Goal: Task Accomplishment & Management: Use online tool/utility

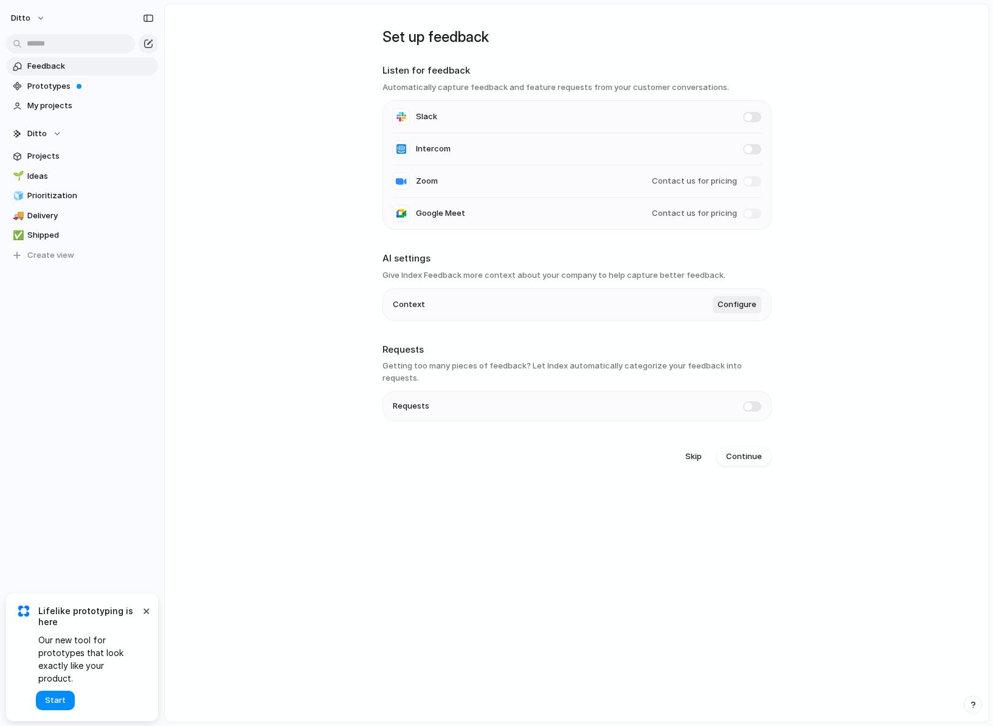
drag, startPoint x: 426, startPoint y: 74, endPoint x: 449, endPoint y: 74, distance: 23.7
click at [449, 74] on h2 "Listen for feedback" at bounding box center [577, 71] width 389 height 14
drag, startPoint x: 450, startPoint y: 74, endPoint x: 470, endPoint y: 94, distance: 28.0
click at [470, 94] on section "Listen for feedback Automatically capture feedback and feature requests from yo…" at bounding box center [577, 147] width 389 height 166
drag, startPoint x: 481, startPoint y: 87, endPoint x: 600, endPoint y: 87, distance: 119.2
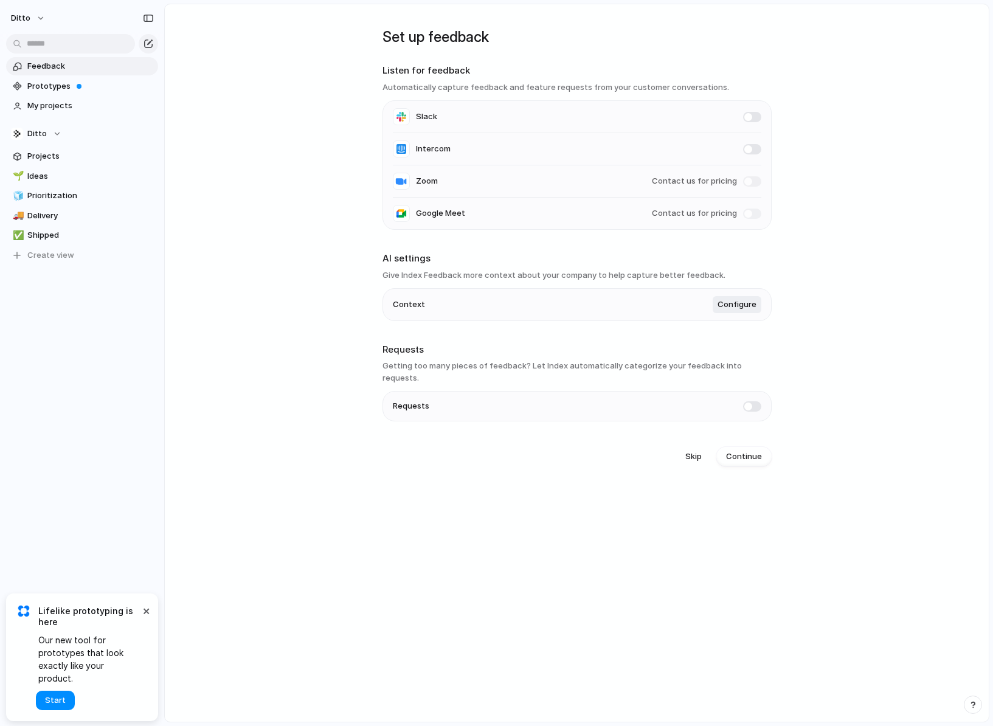
click at [498, 86] on h3 "Automatically capture feedback and feature requests from your customer conversa…" at bounding box center [577, 88] width 389 height 12
click at [751, 451] on span "Continue" at bounding box center [744, 457] width 36 height 12
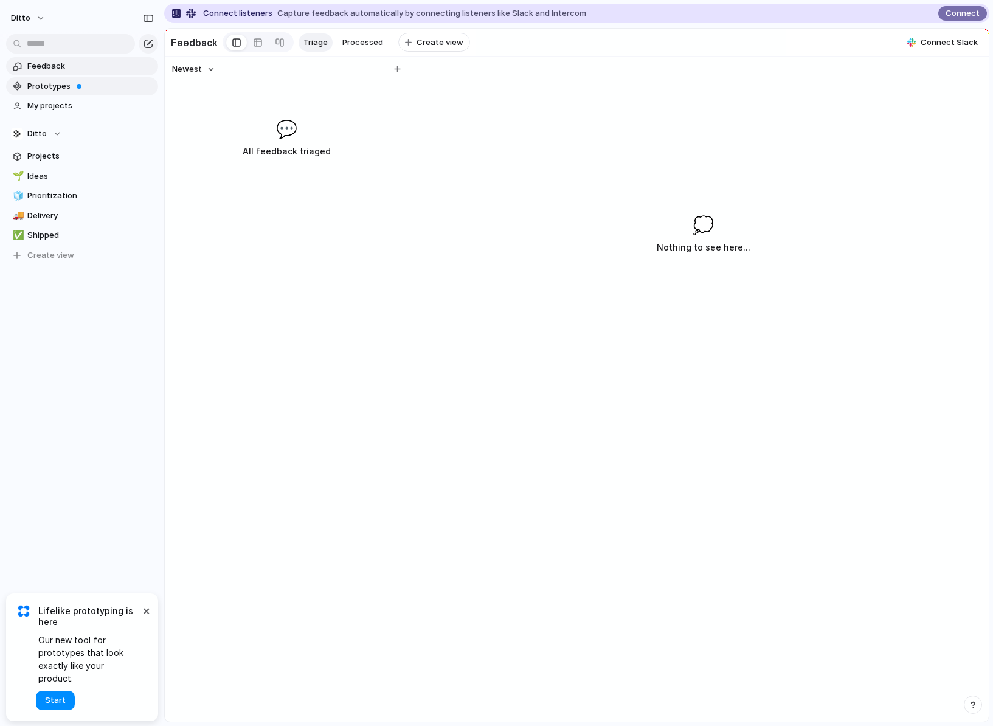
click at [90, 86] on span "Prototypes" at bounding box center [90, 86] width 127 height 12
click at [75, 159] on span "Projects" at bounding box center [90, 156] width 127 height 12
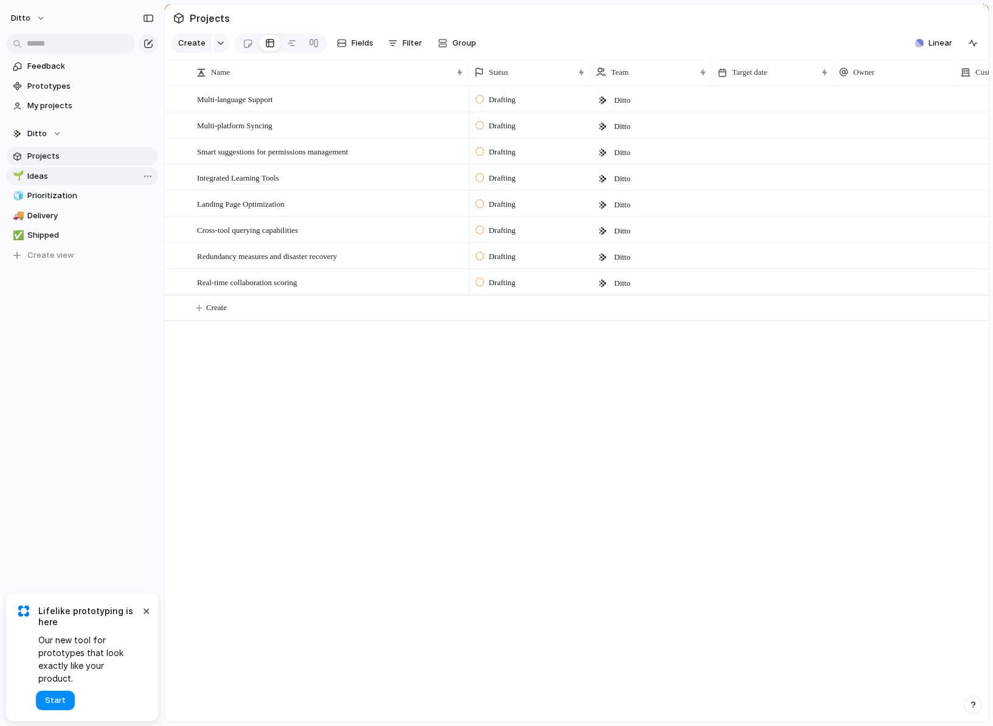
click at [95, 175] on span "Ideas" at bounding box center [90, 176] width 127 height 12
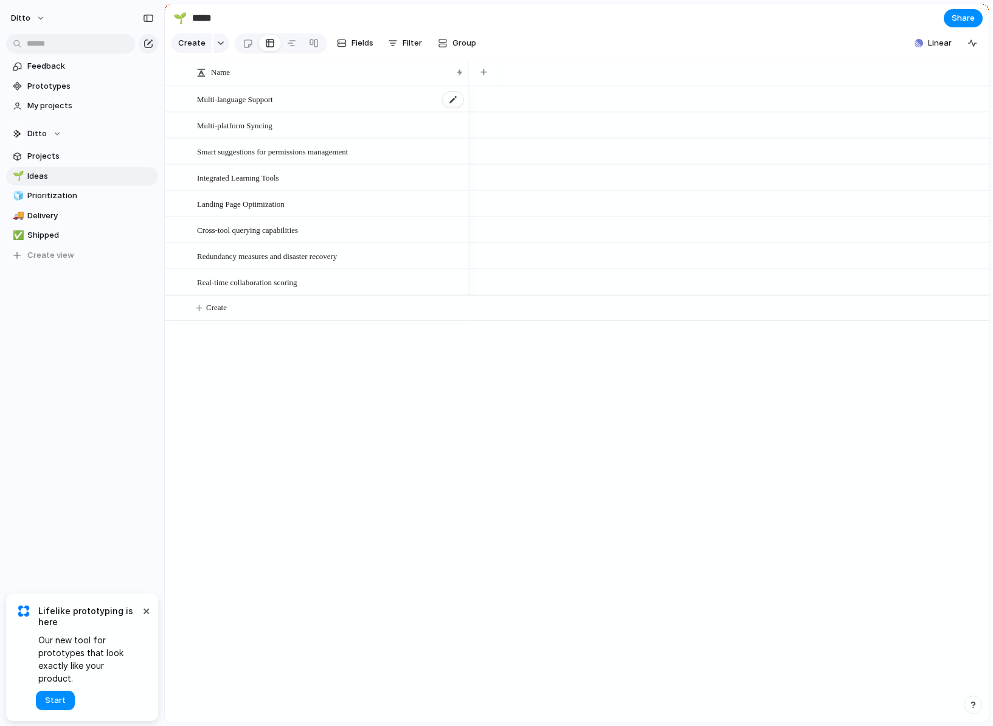
click at [339, 97] on div "Multi-language Support" at bounding box center [331, 99] width 268 height 25
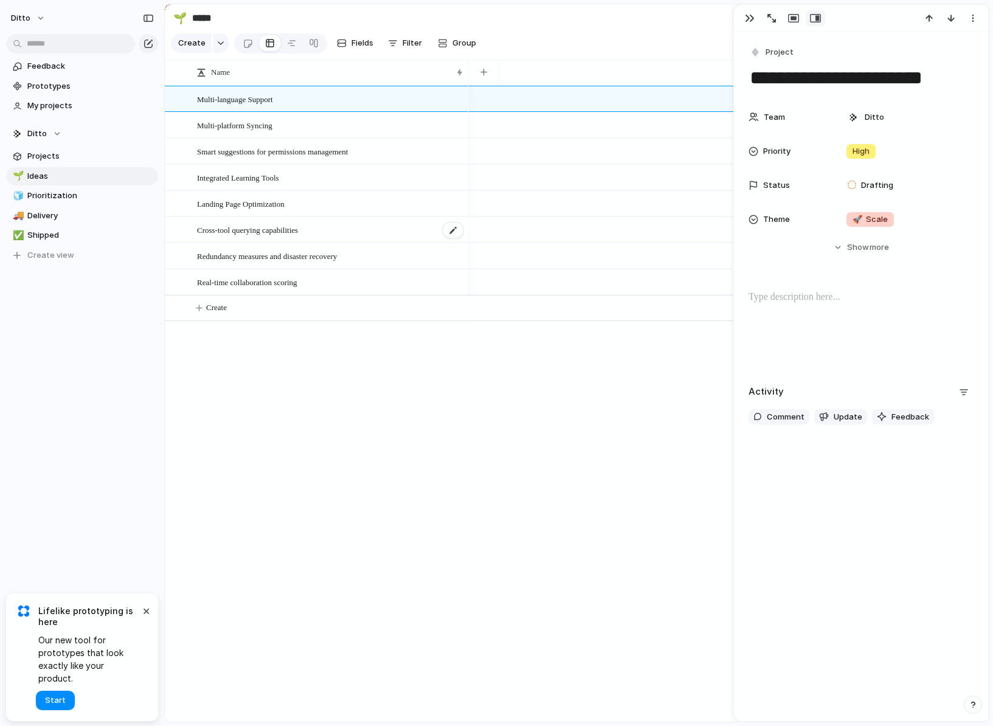
click at [345, 229] on div "Cross-tool querying capabilities" at bounding box center [331, 230] width 268 height 25
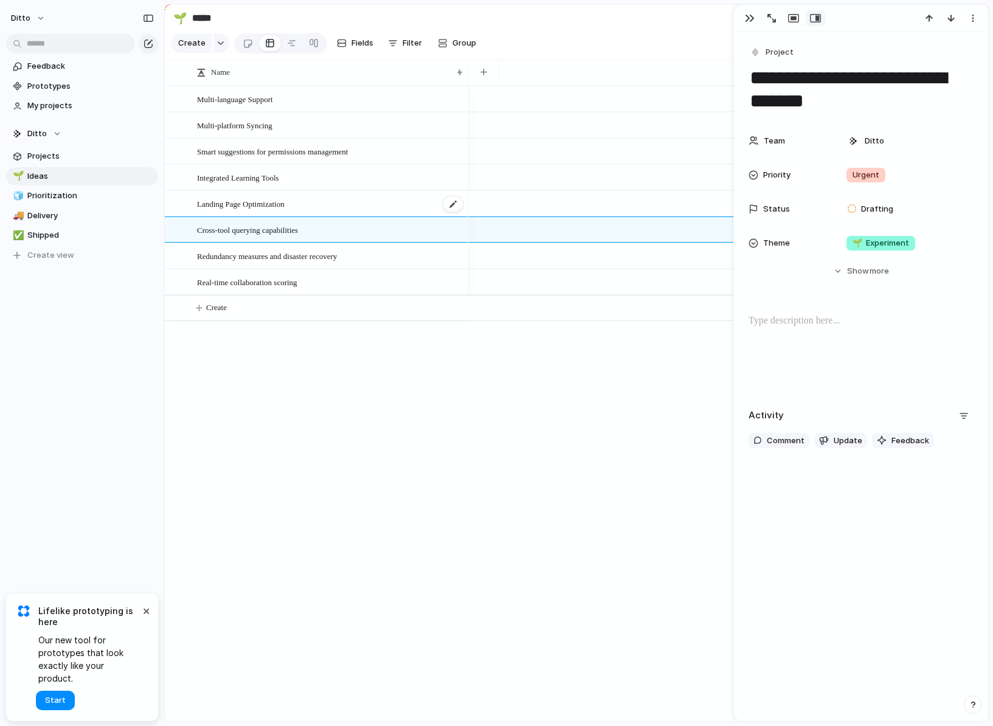
click at [350, 202] on div "Landing Page Optimization" at bounding box center [331, 204] width 268 height 25
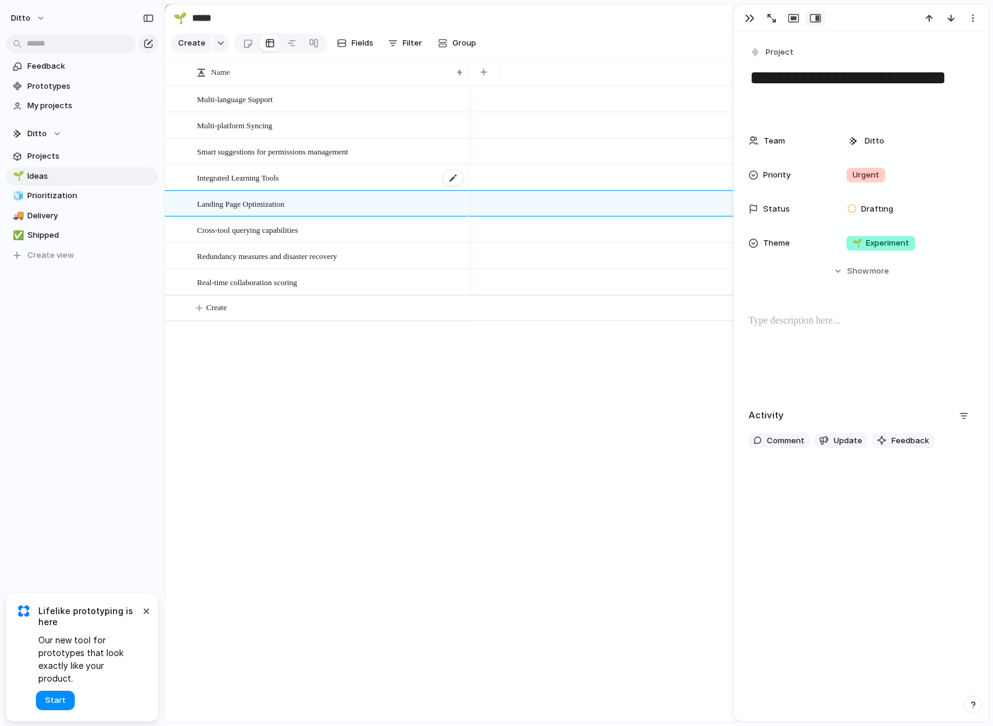
click at [361, 188] on div "Integrated Learning Tools" at bounding box center [331, 177] width 268 height 25
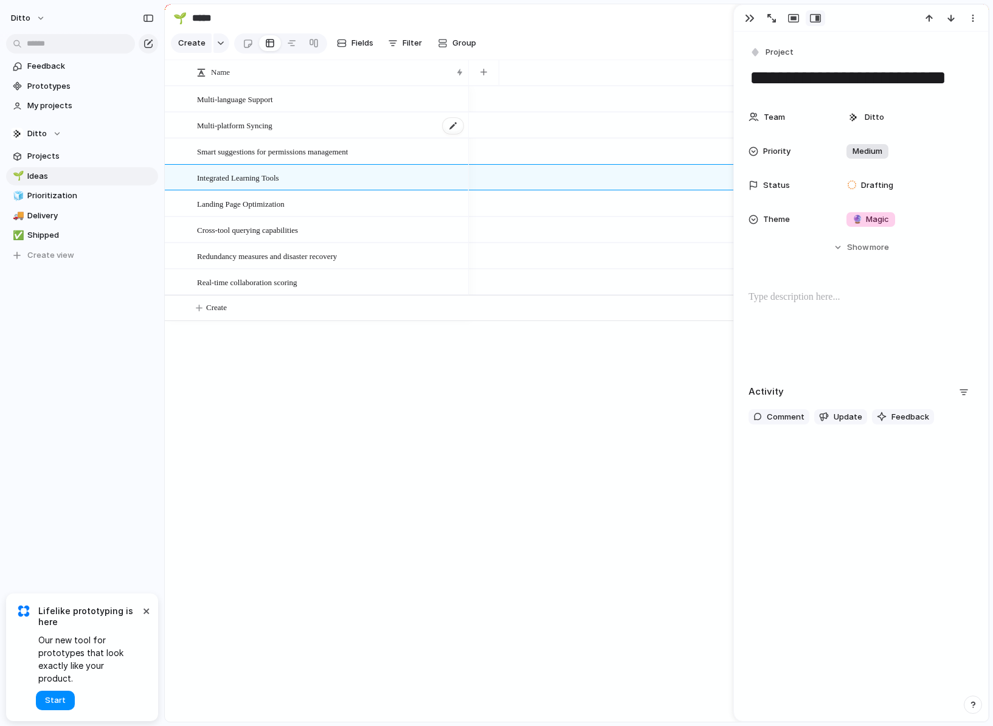
click at [332, 126] on div "Multi-platform Syncing" at bounding box center [331, 125] width 268 height 25
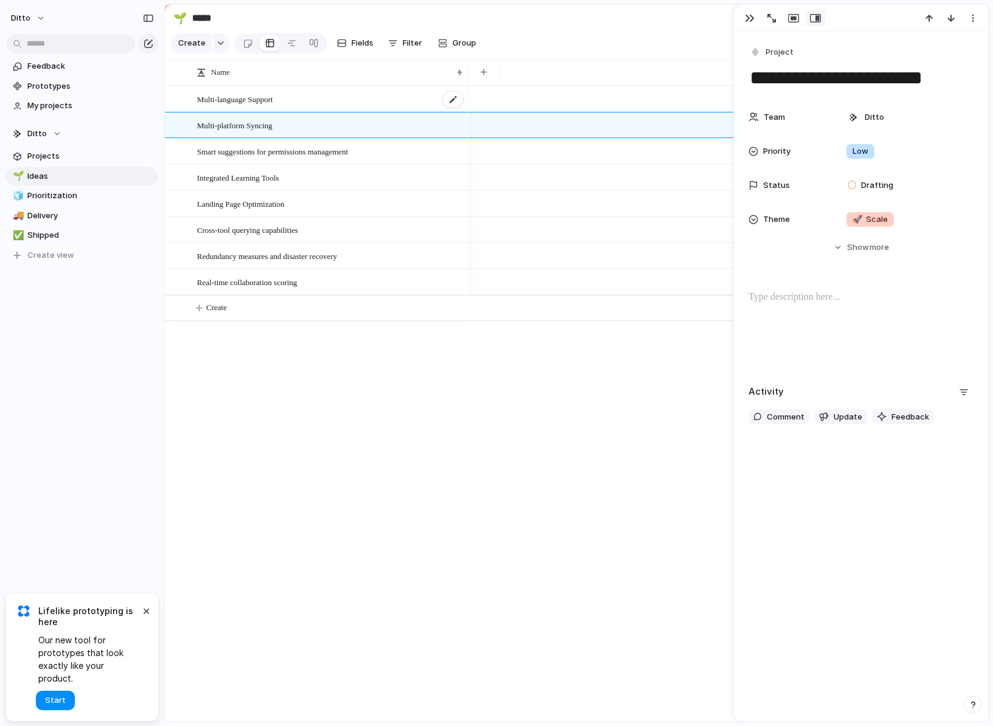
click at [338, 94] on div "Multi-language Support" at bounding box center [331, 99] width 268 height 25
type textarea "**********"
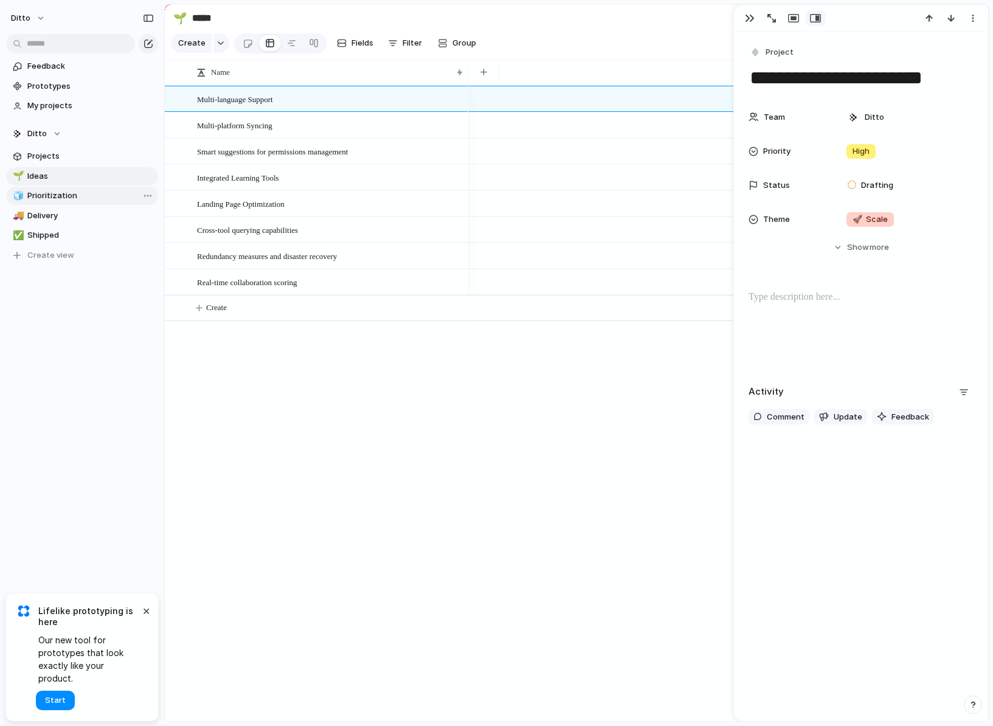
click at [111, 195] on span "Prioritization" at bounding box center [90, 196] width 127 height 12
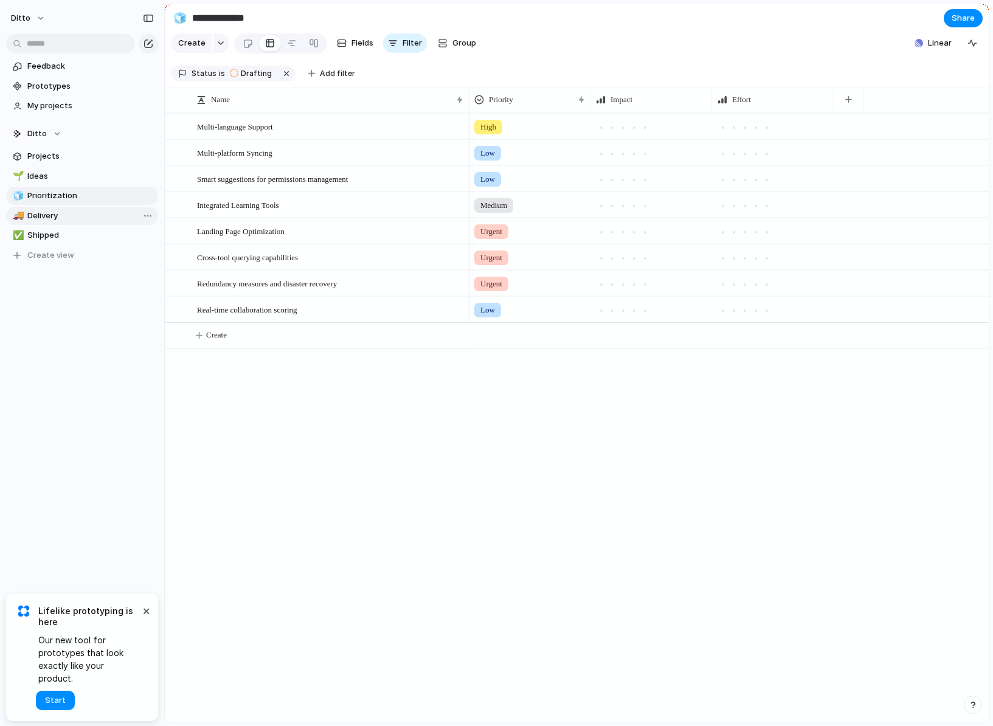
click at [97, 219] on span "Delivery" at bounding box center [90, 216] width 127 height 12
type input "********"
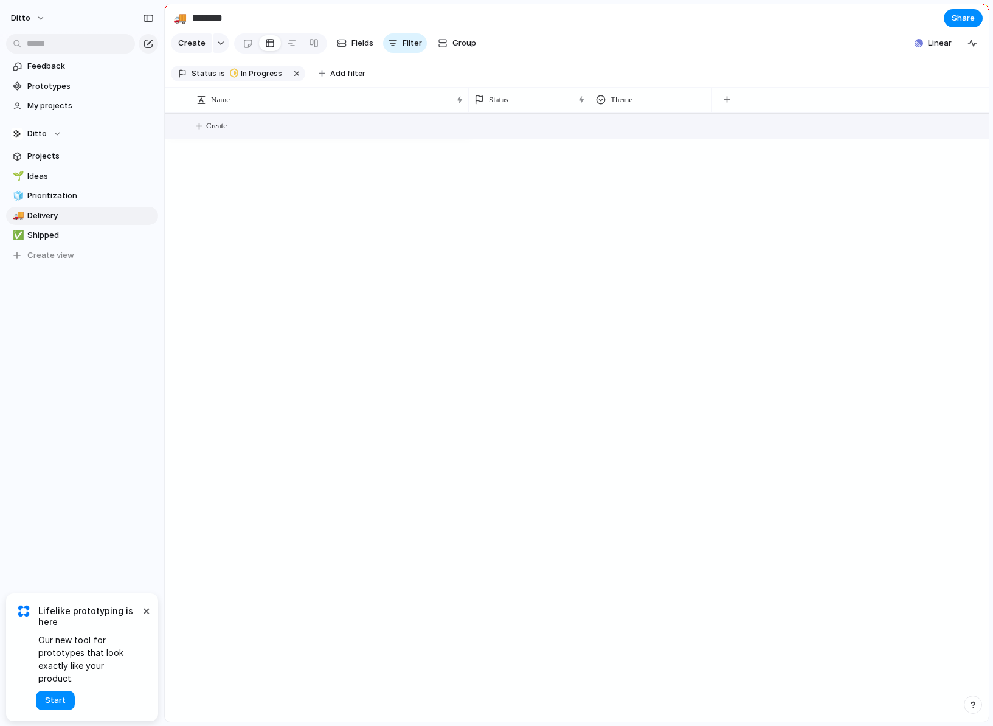
click at [221, 130] on span "Create" at bounding box center [216, 126] width 21 height 12
click at [67, 154] on span "Projects" at bounding box center [90, 156] width 127 height 12
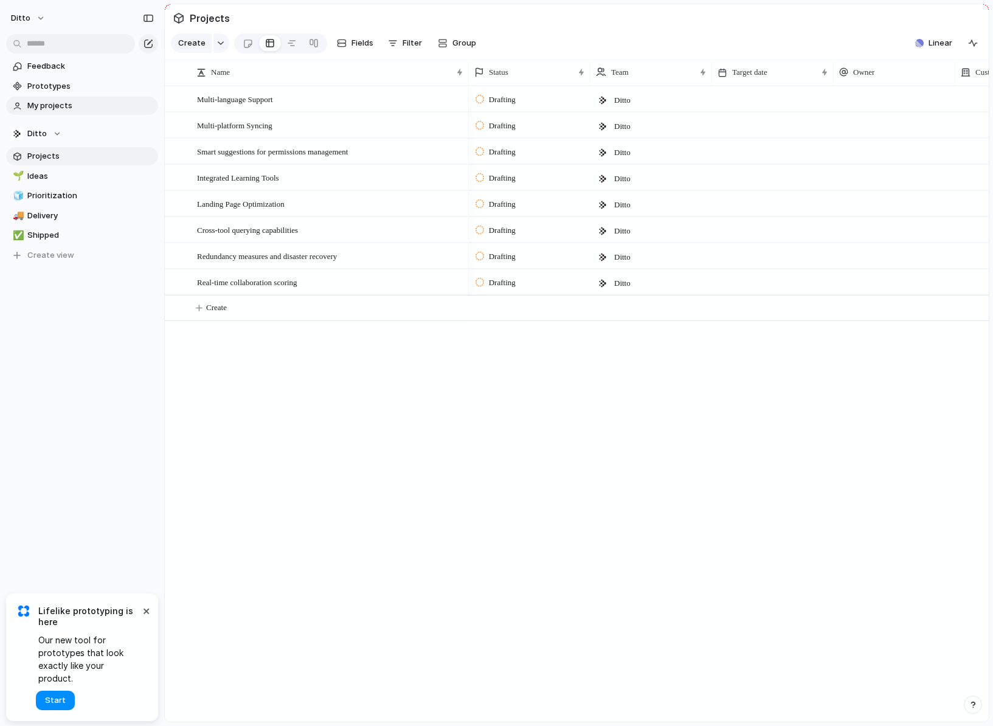
click at [72, 103] on span "My projects" at bounding box center [90, 106] width 127 height 12
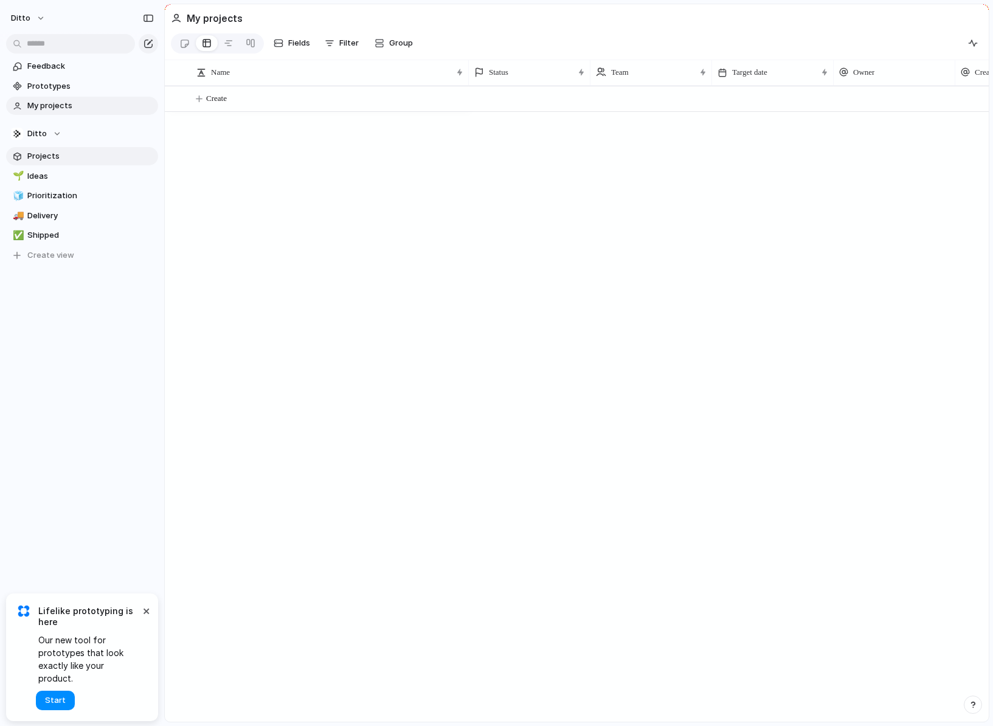
click at [94, 151] on span "Projects" at bounding box center [90, 156] width 127 height 12
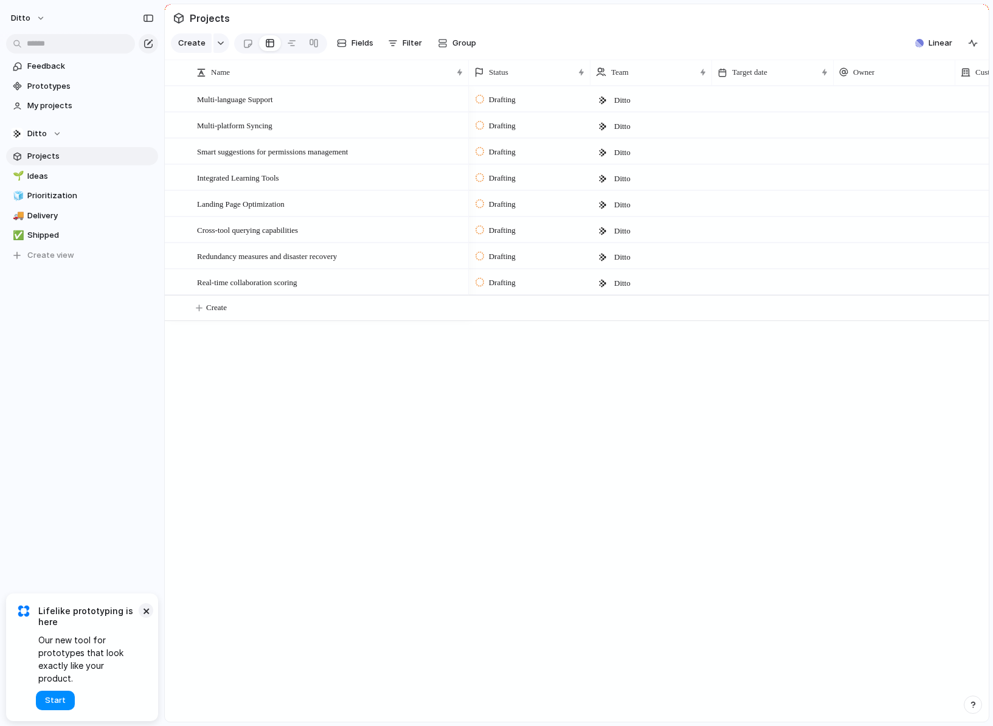
click at [144, 618] on button "×" at bounding box center [146, 610] width 15 height 15
click at [940, 41] on span "Linear" at bounding box center [941, 43] width 24 height 12
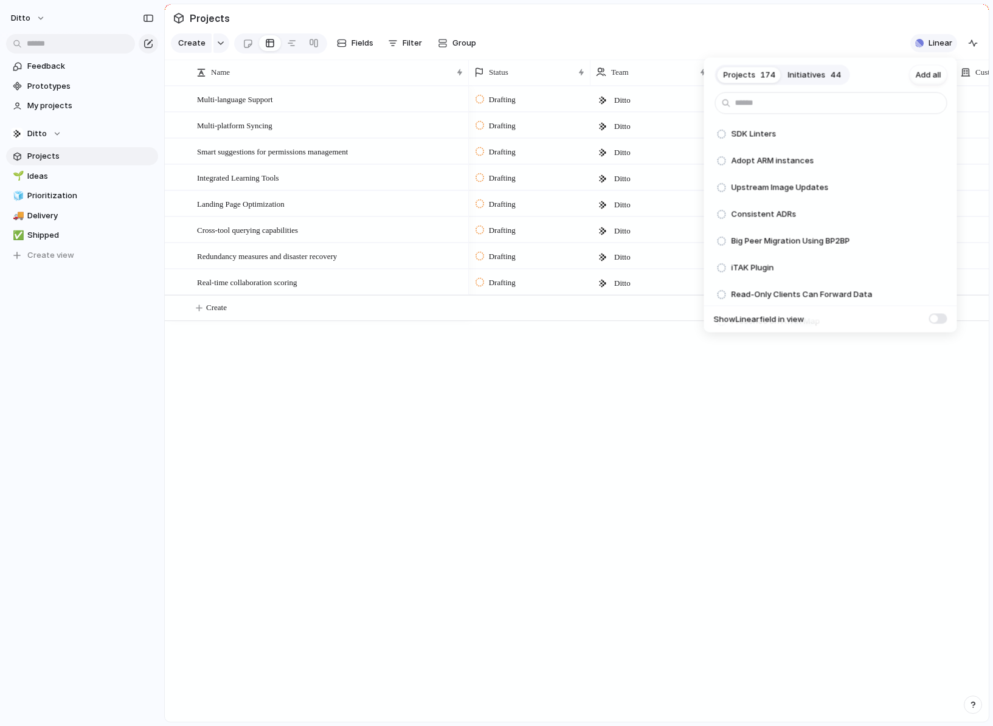
click at [940, 41] on div "Projects 174 Initiatives 44 Add all SDK Linters Add Adopt ARM instances Add Ups…" at bounding box center [496, 363] width 993 height 726
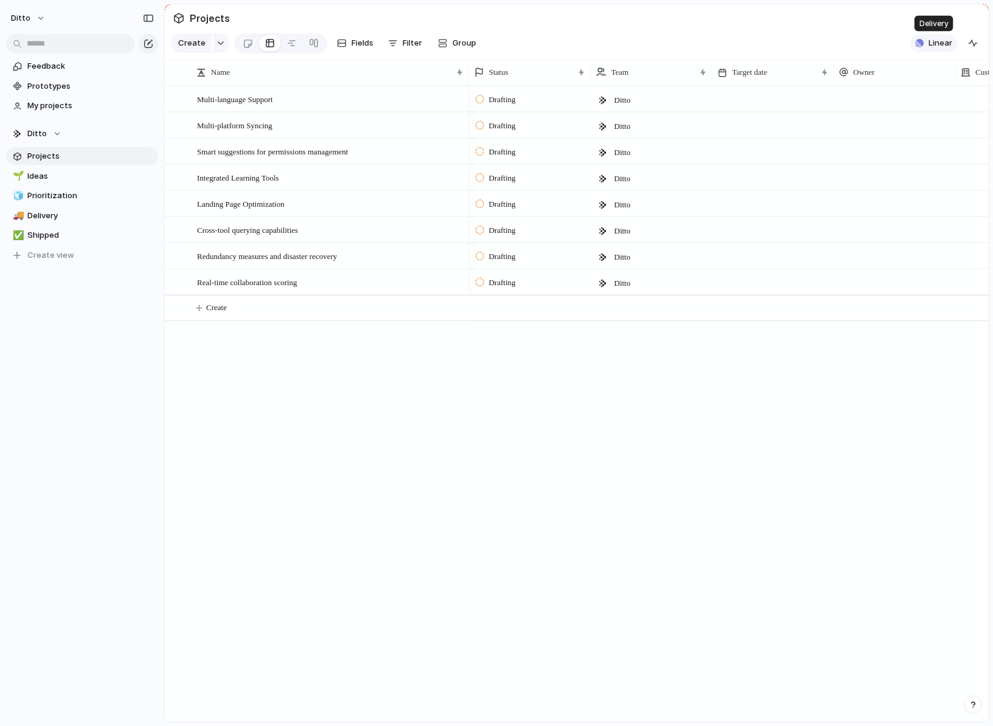
click at [942, 40] on span "Linear" at bounding box center [941, 43] width 24 height 12
click at [942, 41] on div "Projects 174 Initiatives 44 Add all SDK Linters Add Adopt ARM instances Add Ups…" at bounding box center [496, 363] width 993 height 726
click at [940, 40] on span "Linear" at bounding box center [941, 43] width 24 height 12
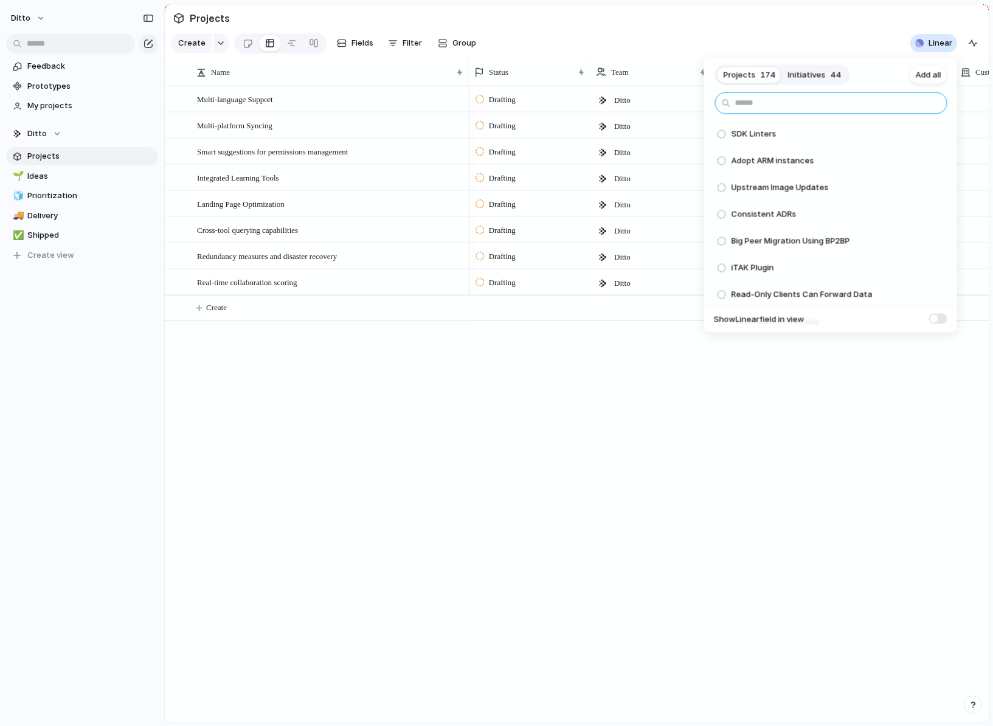
click at [782, 107] on input "text" at bounding box center [831, 103] width 232 height 22
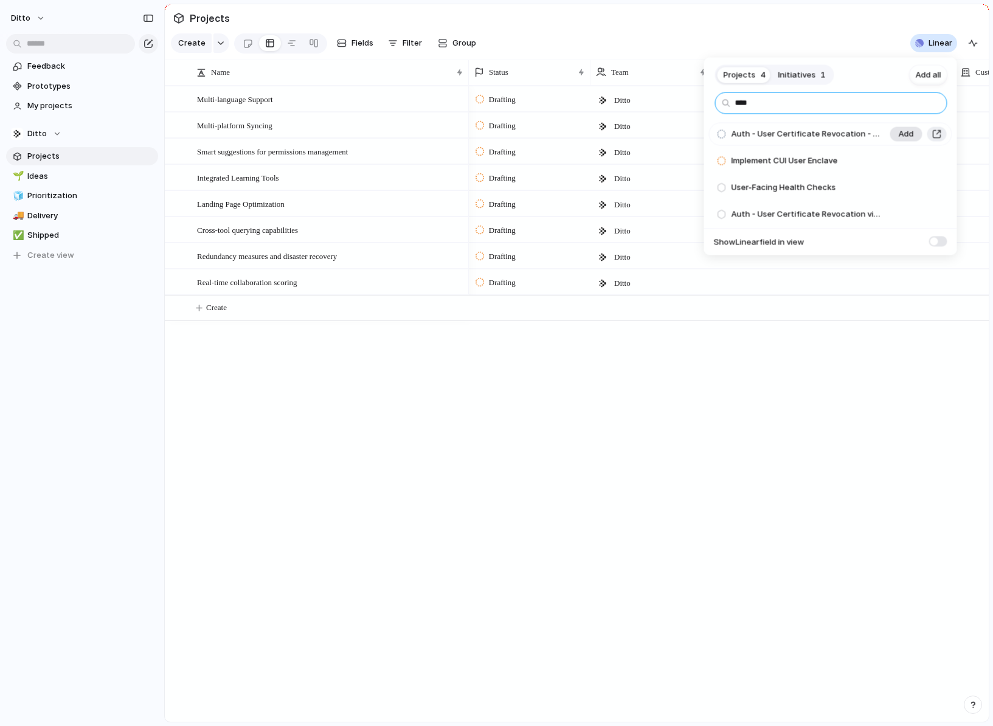
type input "****"
click at [916, 133] on button "Add" at bounding box center [906, 134] width 32 height 15
click at [370, 308] on div "Projects 3 Initiatives 1 Add all **** Implement CUI User Enclave Add User-Facin…" at bounding box center [496, 363] width 993 height 726
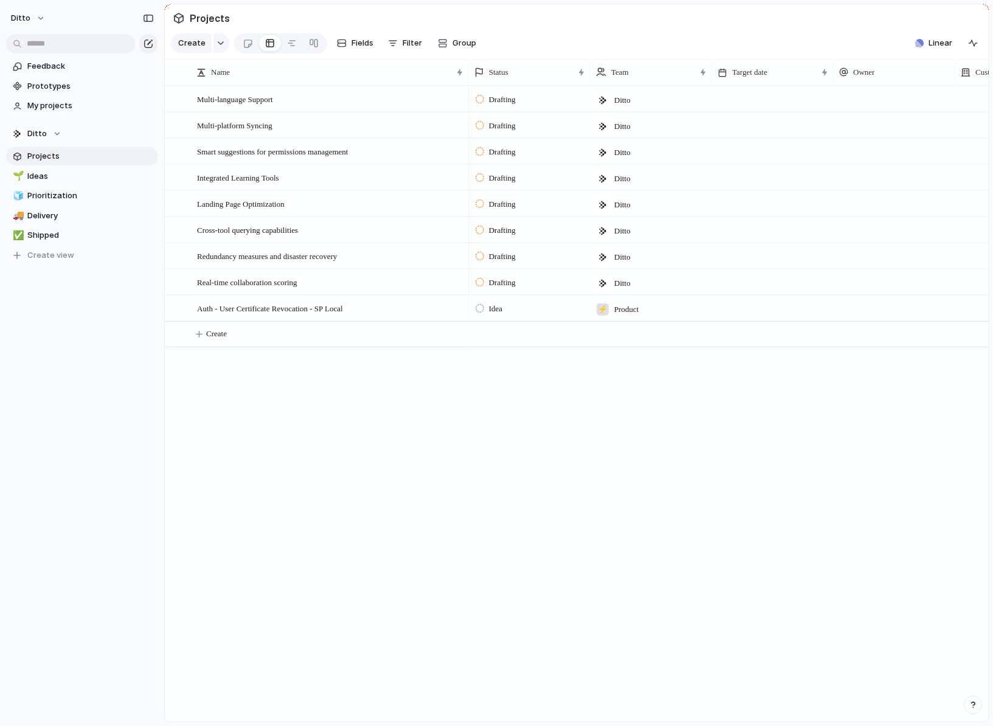
click at [497, 305] on span "Idea" at bounding box center [495, 309] width 13 height 12
click at [502, 314] on div "Idea Drafting Backlog On Roadmap Paused In Progress Completed Canceled Duplicate" at bounding box center [496, 363] width 993 height 726
click at [373, 314] on div "Auth - User Certificate Revocation - SP Local" at bounding box center [331, 308] width 268 height 25
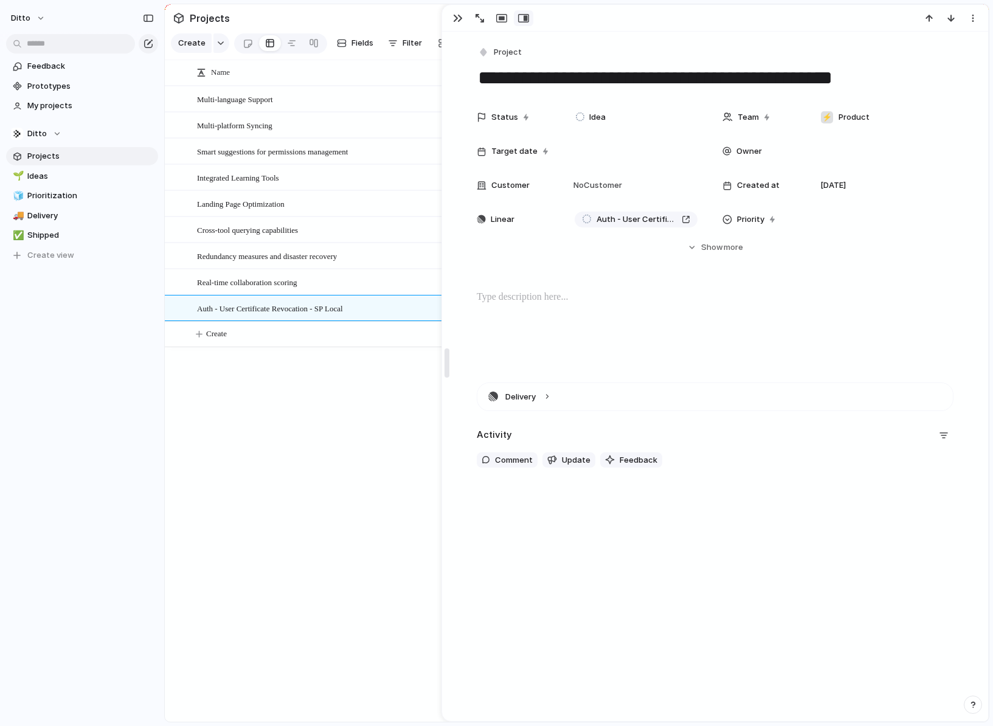
drag, startPoint x: 737, startPoint y: 313, endPoint x: 399, endPoint y: 325, distance: 337.8
click at [610, 187] on span "No Customer" at bounding box center [596, 185] width 52 height 12
click at [610, 187] on div "Zonal Alia Finnair Turkish Airlines Innovapptive Wekan 7-11 Playreplay Most Bit…" at bounding box center [496, 363] width 993 height 726
click at [610, 187] on span "No Customer" at bounding box center [596, 185] width 52 height 12
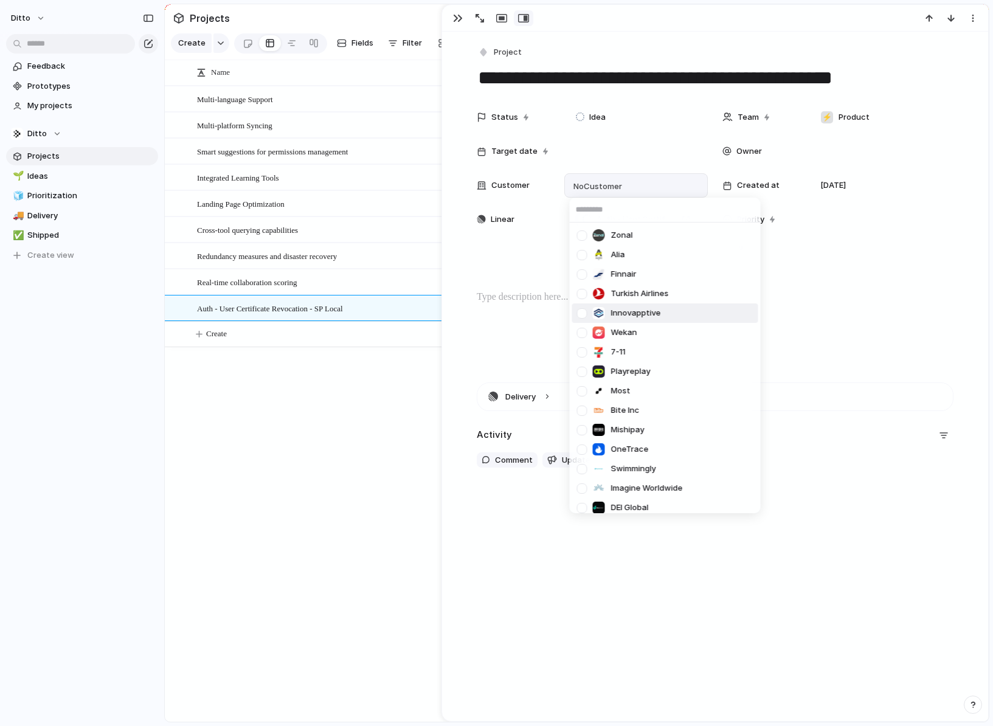
click at [738, 572] on div "Zonal Alia Finnair Turkish Airlines Innovapptive Wekan 7-11 Playreplay Most Bit…" at bounding box center [496, 363] width 993 height 726
